Goal: Transaction & Acquisition: Purchase product/service

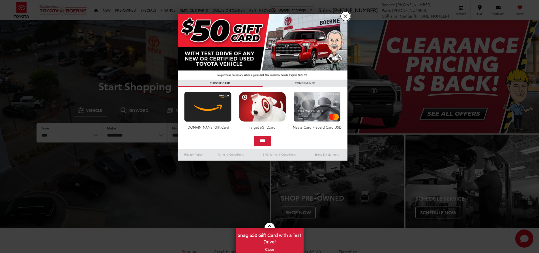
click at [344, 16] on link "X" at bounding box center [346, 16] width 10 height 10
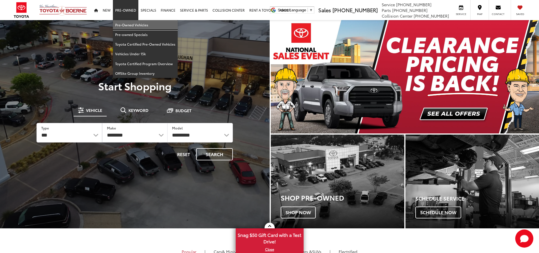
drag, startPoint x: 128, startPoint y: 23, endPoint x: 125, endPoint y: 12, distance: 12.4
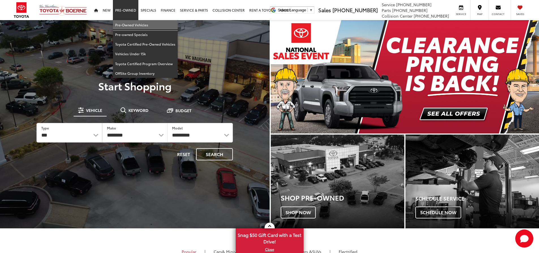
click at [129, 23] on link "Pre-Owned Vehicles" at bounding box center [145, 25] width 65 height 10
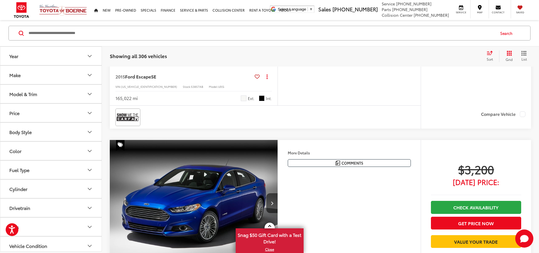
scroll to position [543, 0]
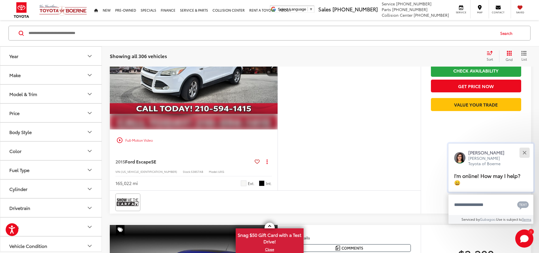
click at [523, 152] on button "Close" at bounding box center [524, 152] width 12 height 12
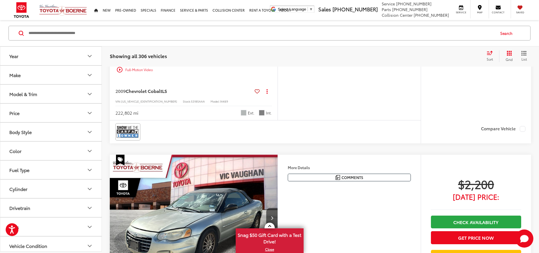
scroll to position [0, 0]
